Goal: Transaction & Acquisition: Purchase product/service

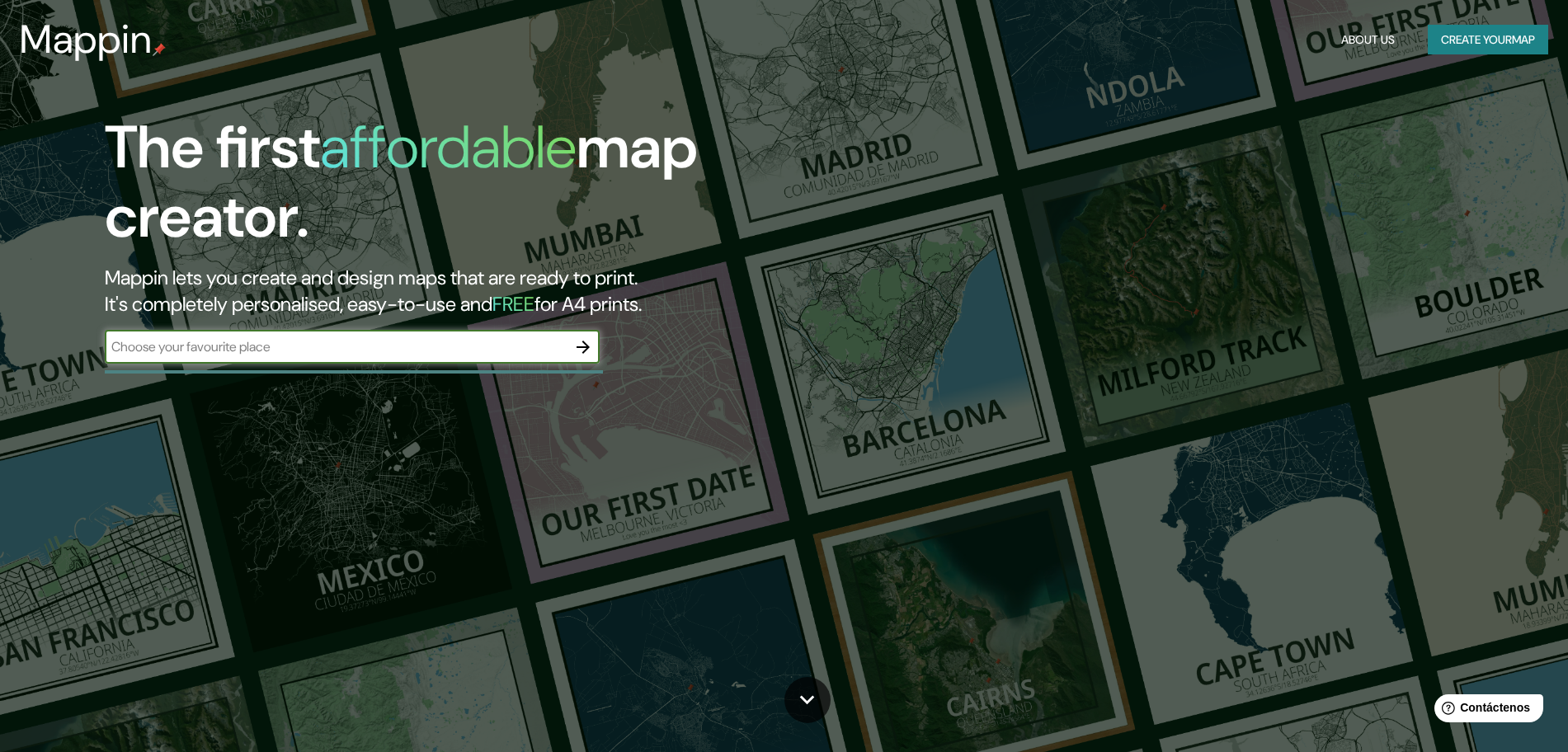
click at [575, 354] on icon "button" at bounding box center [583, 347] width 20 height 20
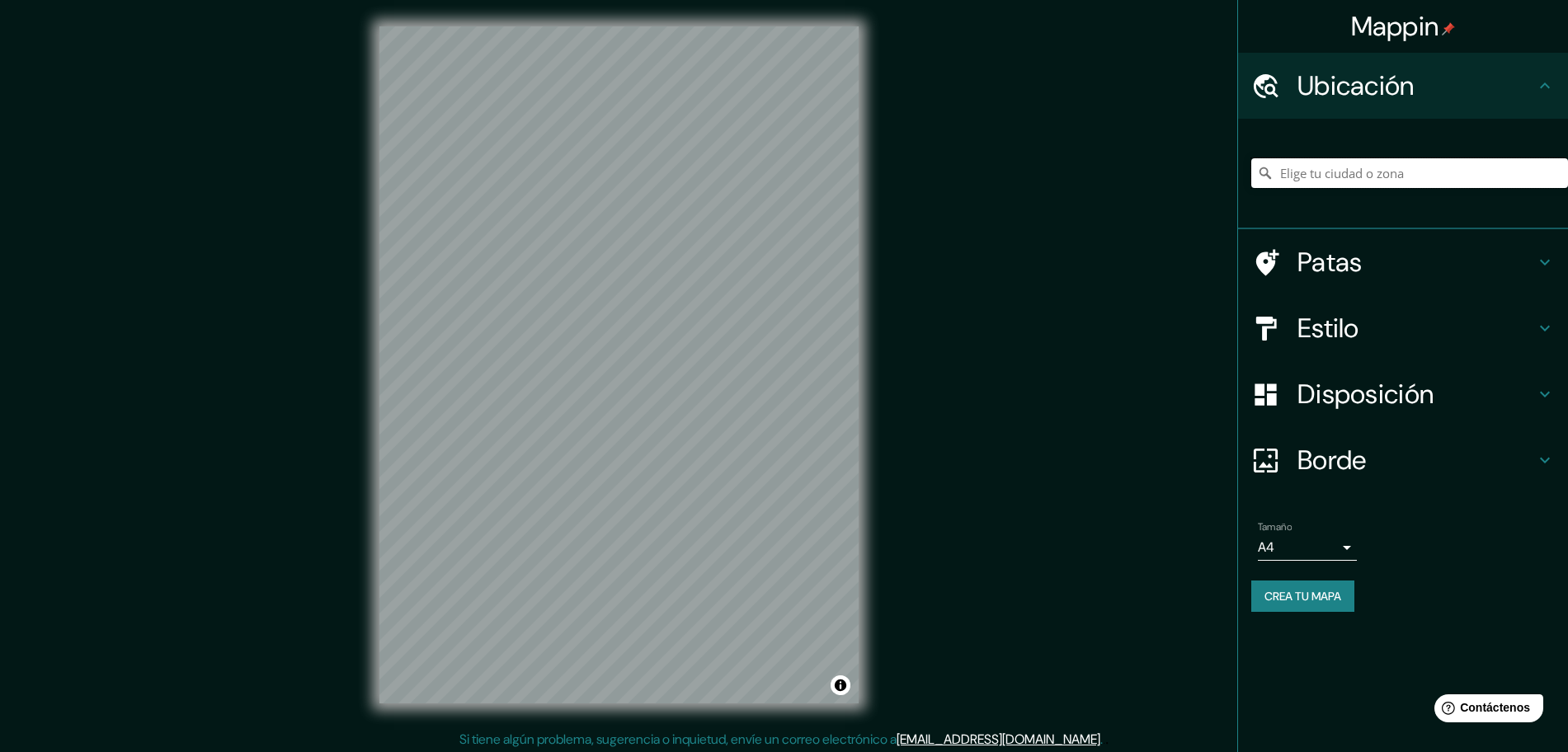
click at [1307, 170] on input "Elige tu ciudad o zona" at bounding box center [1410, 173] width 317 height 29
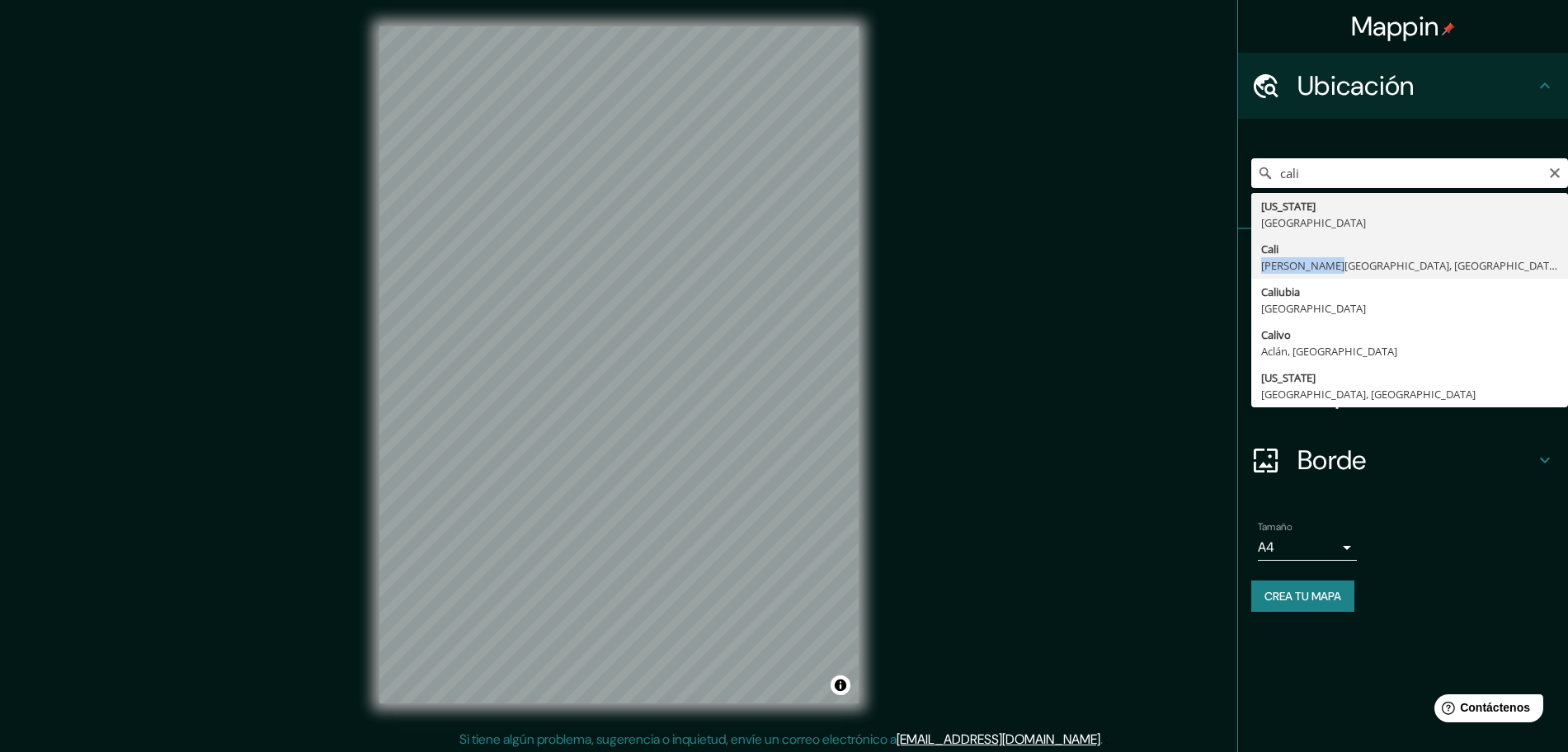
type input "[GEOGRAPHIC_DATA], [PERSON_NAME][GEOGRAPHIC_DATA], [GEOGRAPHIC_DATA]"
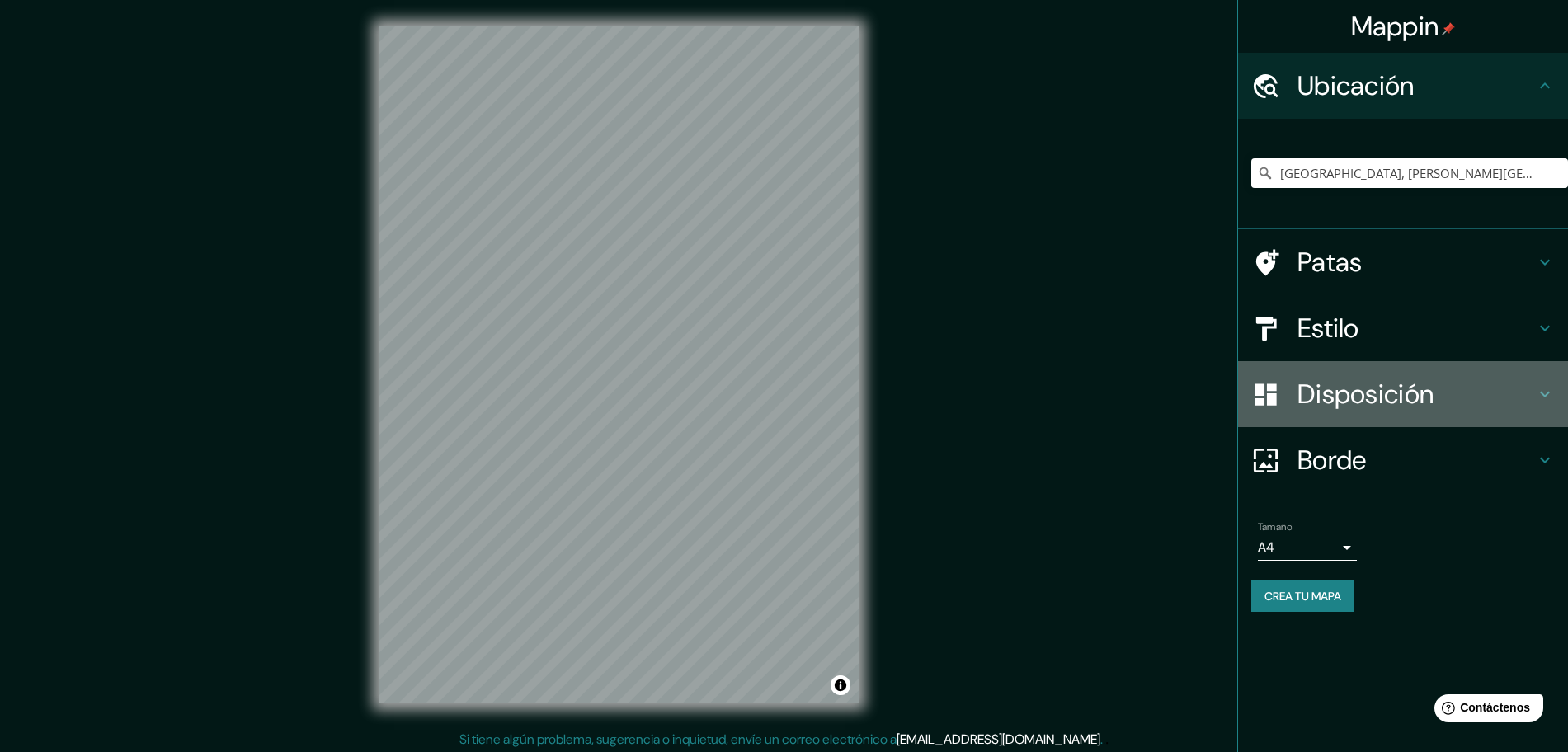
click at [1393, 379] on font "Disposición" at bounding box center [1366, 395] width 136 height 35
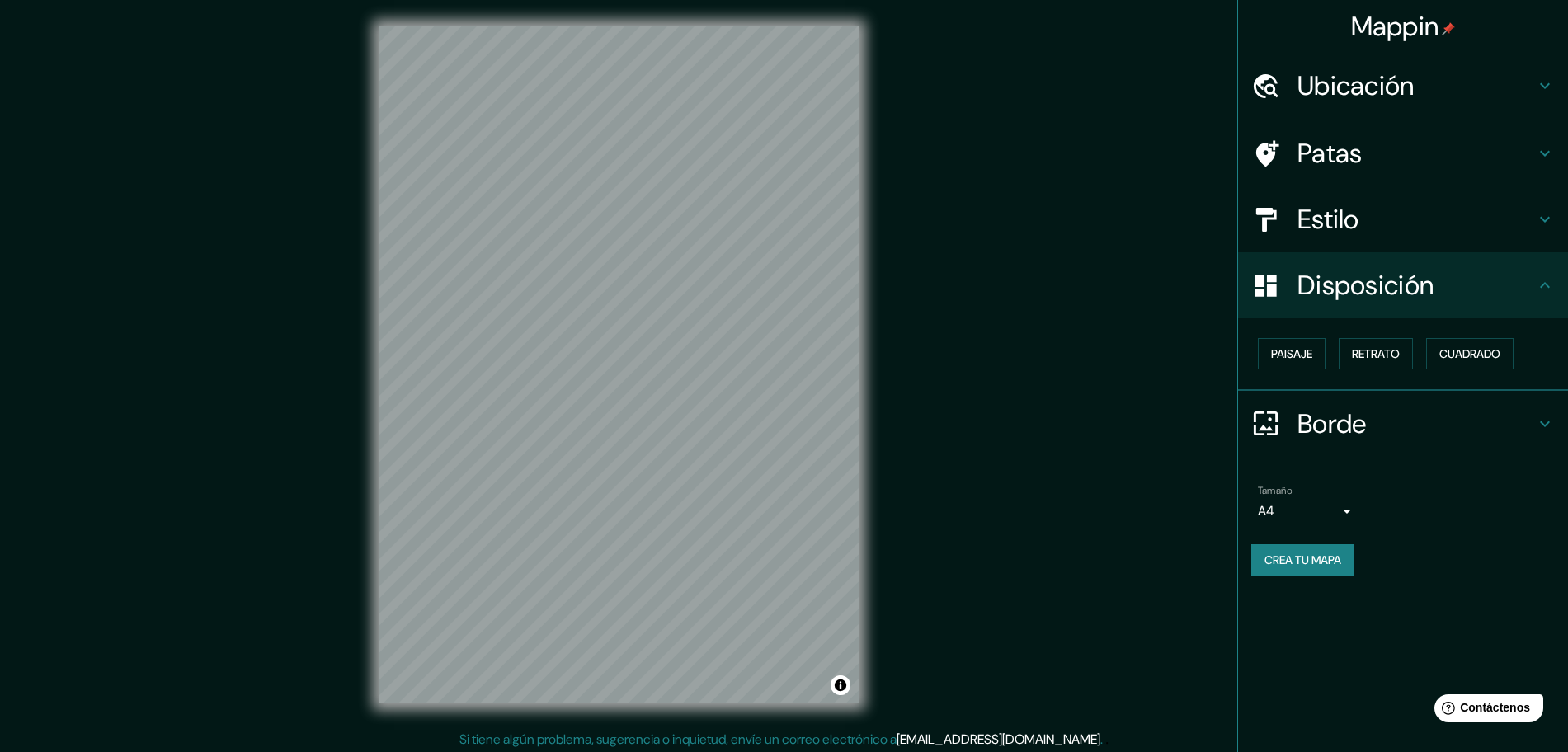
click at [1336, 357] on div "Paisaje Retrato Cuadrado" at bounding box center [1410, 353] width 317 height 44
click at [1320, 357] on button "Paisaje" at bounding box center [1292, 354] width 67 height 31
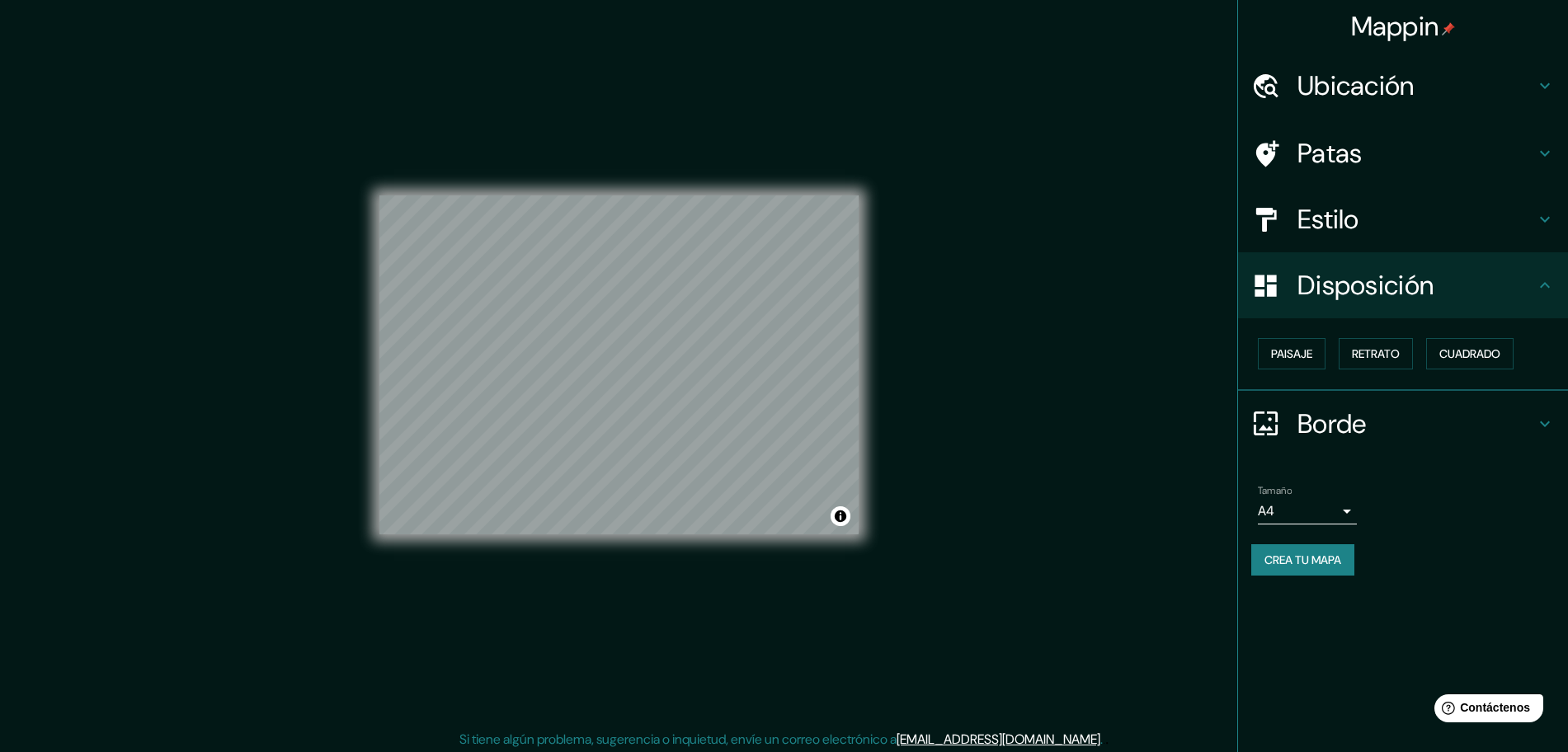
click at [1326, 247] on div "Estilo" at bounding box center [1403, 219] width 330 height 66
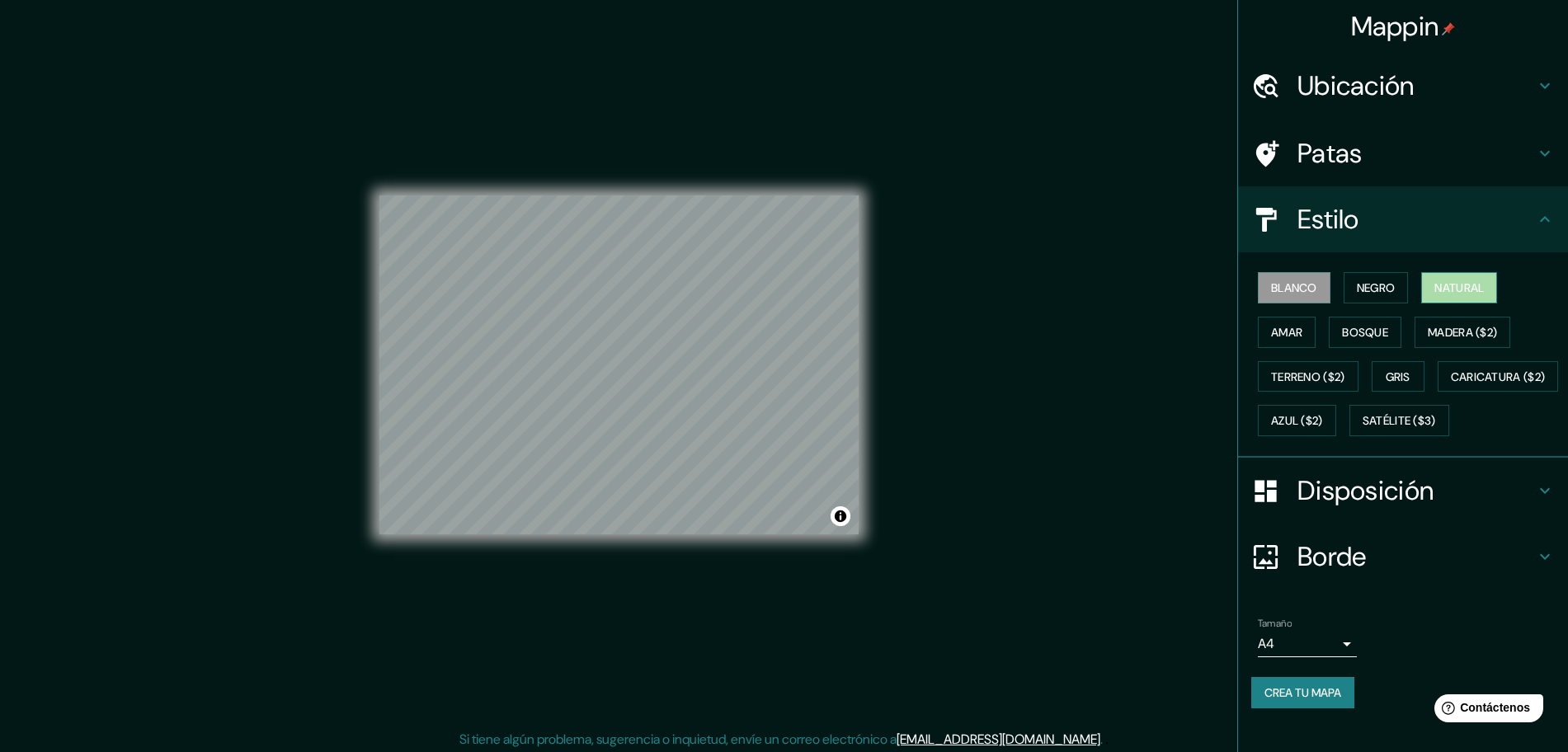
click at [1458, 285] on font "Natural" at bounding box center [1459, 287] width 49 height 15
